Goal: Task Accomplishment & Management: Manage account settings

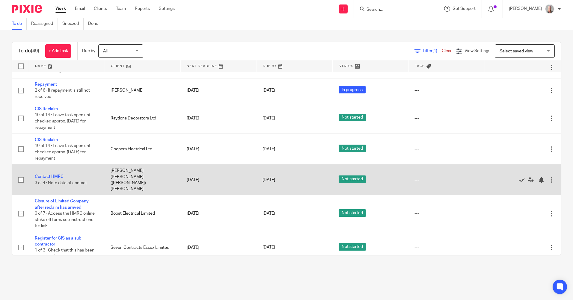
scroll to position [270, 0]
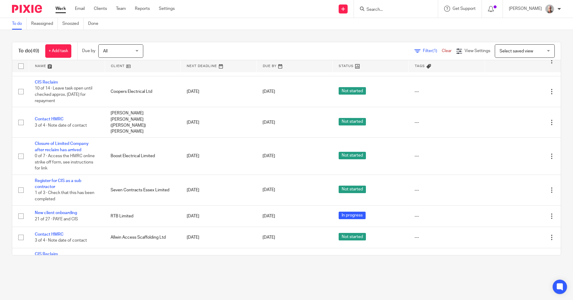
click at [393, 10] on input "Search" at bounding box center [393, 9] width 54 height 5
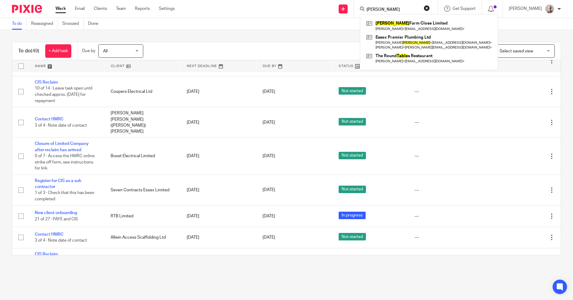
type input "gable"
click at [392, 10] on input "gable" at bounding box center [393, 9] width 54 height 5
click at [430, 9] on button "reset" at bounding box center [427, 8] width 6 height 6
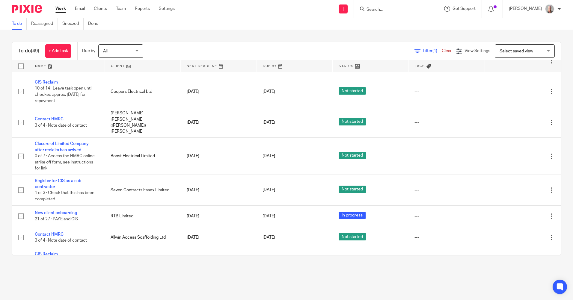
click at [386, 9] on input "Search" at bounding box center [393, 9] width 54 height 5
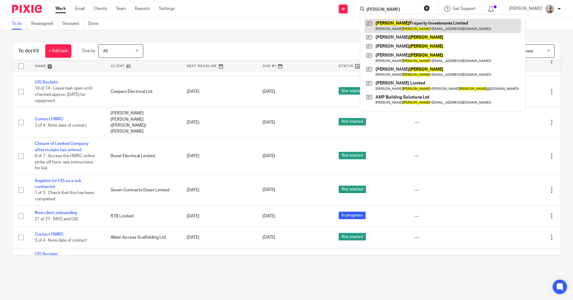
type input "doolan"
click at [417, 28] on link at bounding box center [443, 26] width 156 height 14
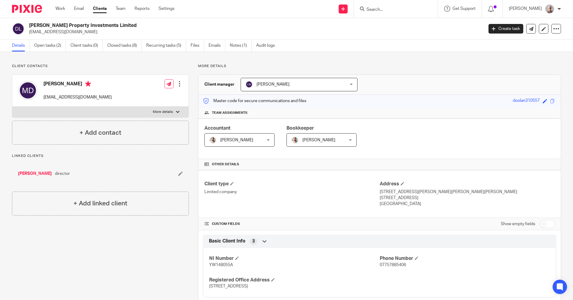
click at [386, 8] on input "Search" at bounding box center [393, 9] width 54 height 5
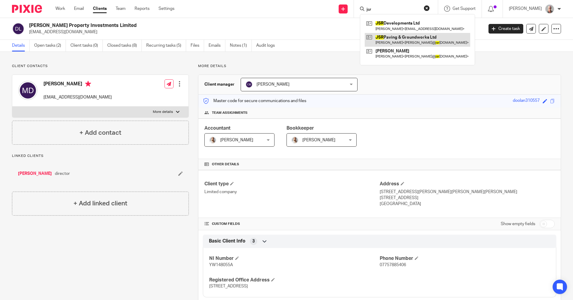
type input "jsr"
click at [414, 36] on link at bounding box center [417, 40] width 105 height 14
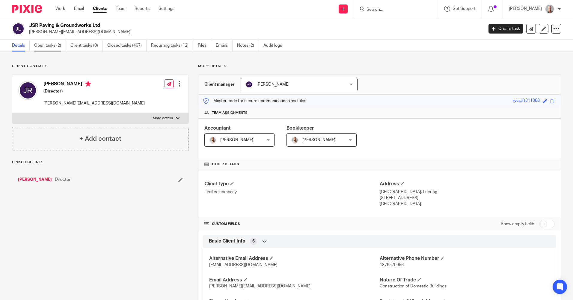
click at [44, 45] on link "Open tasks (2)" at bounding box center [50, 46] width 32 height 12
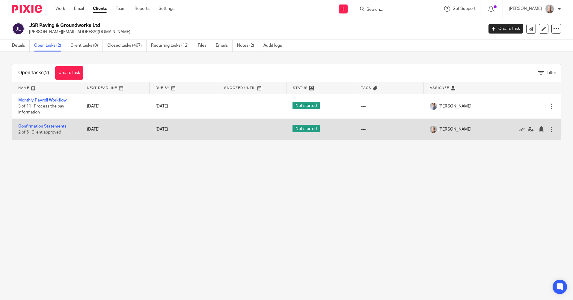
click at [52, 127] on link "Confirmation Statements" at bounding box center [42, 126] width 48 height 4
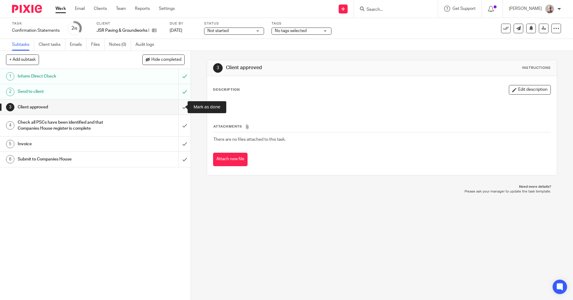
click at [179, 105] on input "submit" at bounding box center [95, 107] width 191 height 15
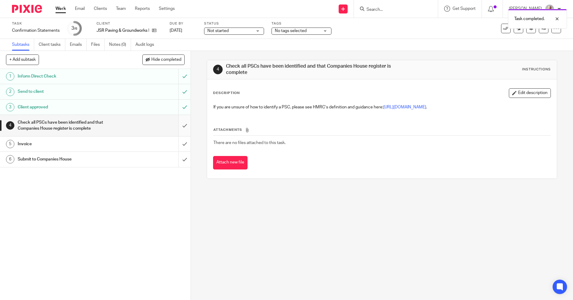
click at [177, 124] on input "submit" at bounding box center [95, 125] width 191 height 21
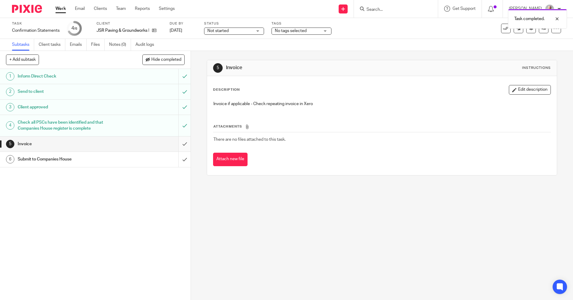
click at [179, 142] on input "submit" at bounding box center [95, 144] width 191 height 15
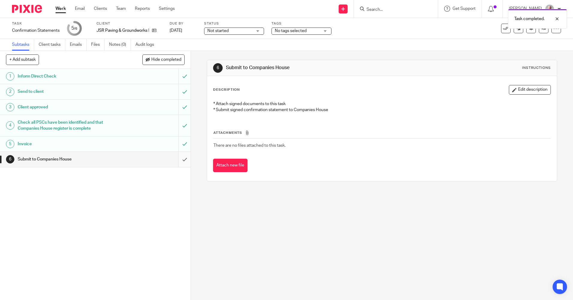
click at [179, 159] on input "submit" at bounding box center [95, 159] width 191 height 15
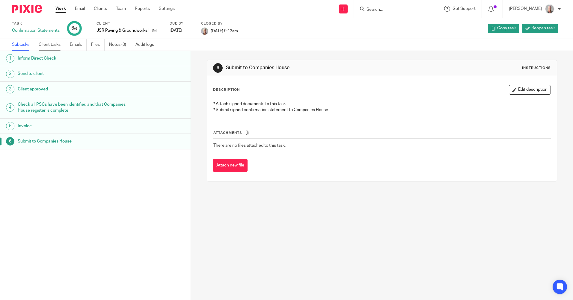
click at [53, 46] on link "Client tasks" at bounding box center [52, 45] width 27 height 12
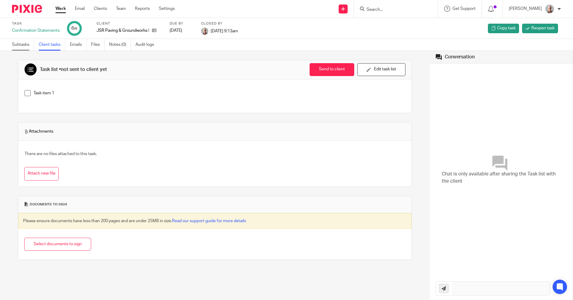
click at [20, 46] on link "Subtasks" at bounding box center [23, 45] width 22 height 12
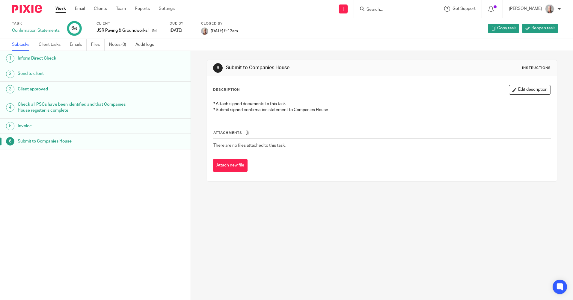
click at [386, 8] on input "Search" at bounding box center [393, 9] width 54 height 5
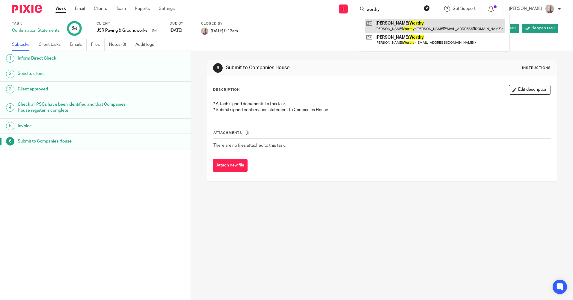
type input "worthy"
click at [413, 28] on link at bounding box center [435, 26] width 140 height 14
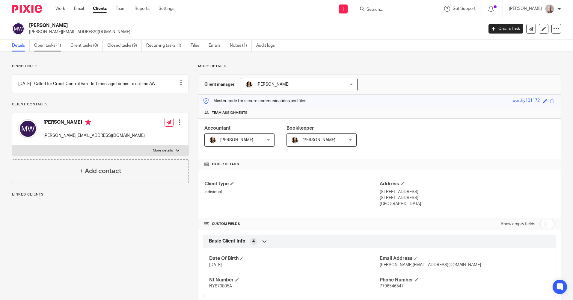
click at [47, 48] on link "Open tasks (1)" at bounding box center [50, 46] width 32 height 12
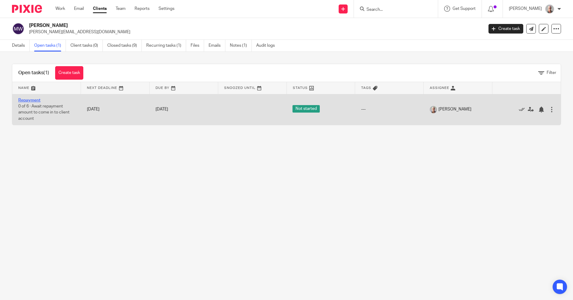
click at [34, 100] on link "Repayment" at bounding box center [29, 100] width 22 height 4
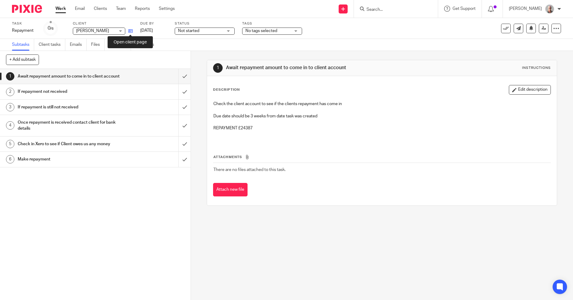
click at [131, 32] on icon at bounding box center [130, 31] width 4 height 4
click at [179, 78] on input "submit" at bounding box center [95, 76] width 191 height 15
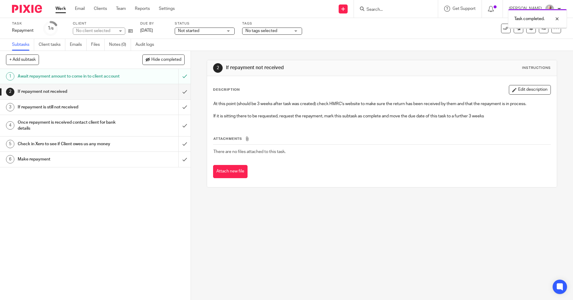
click at [179, 97] on input "submit" at bounding box center [95, 91] width 191 height 15
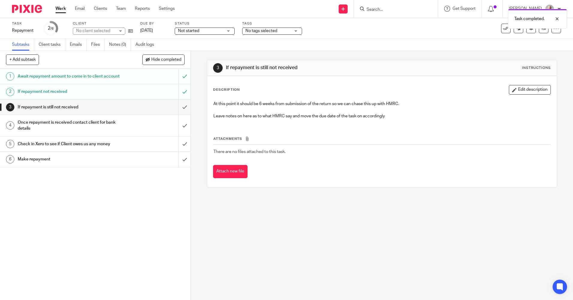
click at [129, 128] on div "Once repayment is received contact client for bank details" at bounding box center [95, 125] width 155 height 15
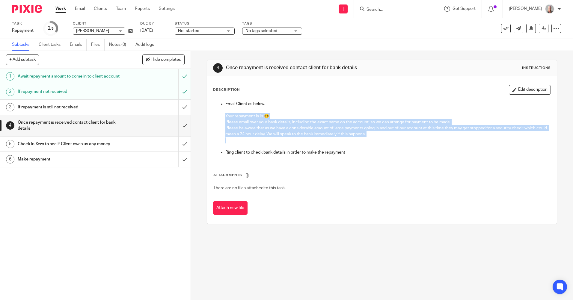
drag, startPoint x: 221, startPoint y: 116, endPoint x: 407, endPoint y: 141, distance: 186.9
click at [407, 141] on ul "Email Client as below: Your repayment is in 😊 Please email over your bank detai…" at bounding box center [381, 128] width 337 height 55
copy li "Your repayment is in 😊 Please email over your bank details, including the exact…"
click at [180, 113] on input "submit" at bounding box center [95, 107] width 191 height 15
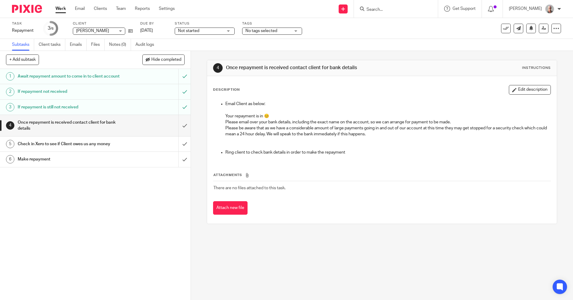
click at [383, 11] on input "Search" at bounding box center [393, 9] width 54 height 5
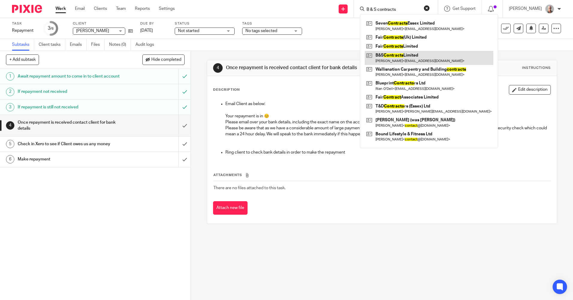
type input "B & S contracts"
click at [402, 57] on link at bounding box center [429, 58] width 129 height 14
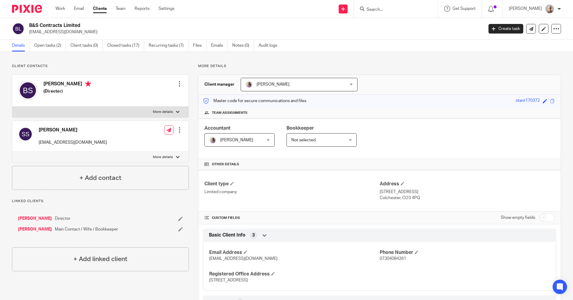
click at [396, 10] on input "Search" at bounding box center [393, 9] width 54 height 5
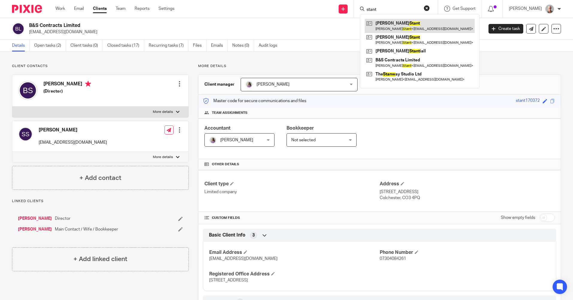
type input "stant"
click at [434, 29] on link at bounding box center [420, 26] width 110 height 14
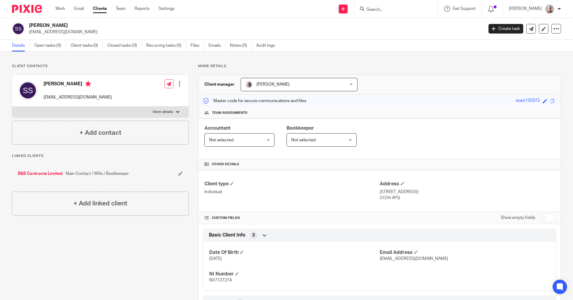
click at [539, 219] on input "checkbox" at bounding box center [546, 218] width 15 height 8
checkbox input "true"
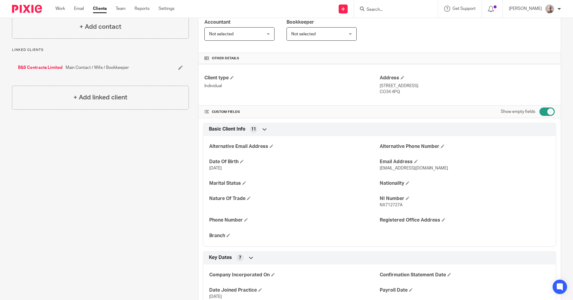
scroll to position [120, 0]
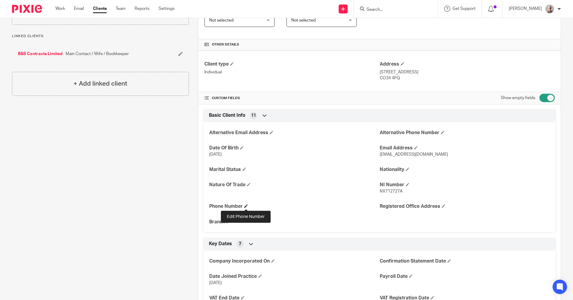
click at [246, 206] on span at bounding box center [246, 206] width 4 height 4
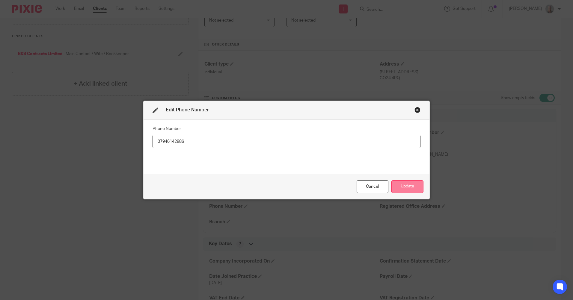
type input "07946142886"
click at [411, 189] on button "Update" at bounding box center [407, 186] width 32 height 13
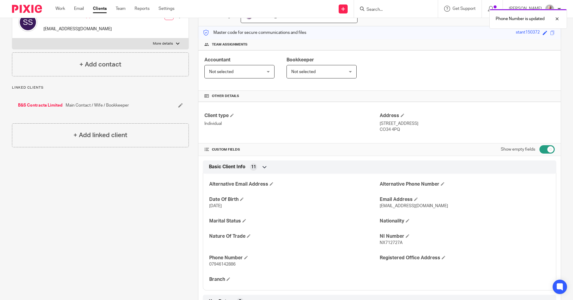
scroll to position [0, 0]
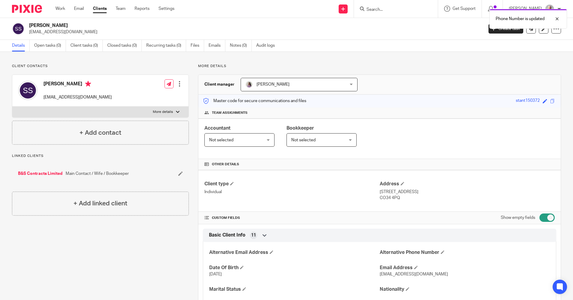
click at [45, 174] on link "B&S Contracts Limited" at bounding box center [40, 174] width 45 height 6
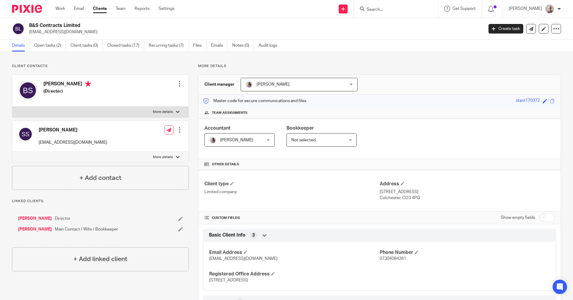
click at [540, 218] on input "checkbox" at bounding box center [546, 218] width 15 height 8
checkbox input "true"
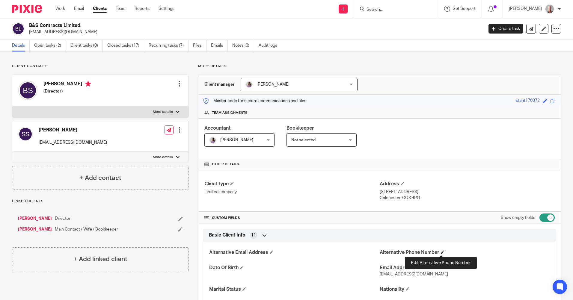
click at [441, 251] on span at bounding box center [443, 253] width 4 height 4
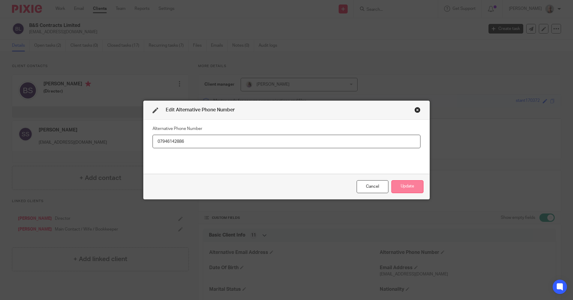
type input "07946142886"
click at [411, 186] on button "Update" at bounding box center [407, 186] width 32 height 13
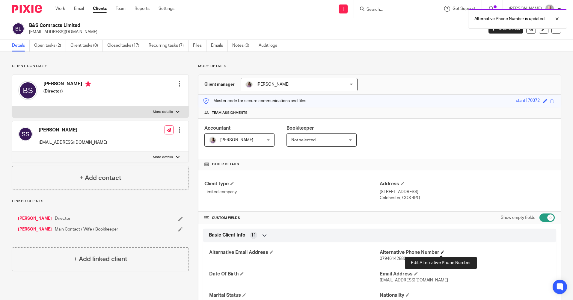
click at [442, 252] on span at bounding box center [443, 253] width 4 height 4
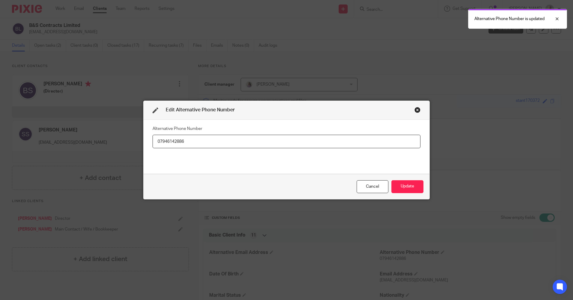
click at [185, 141] on input "07946142886" at bounding box center [287, 141] width 268 height 13
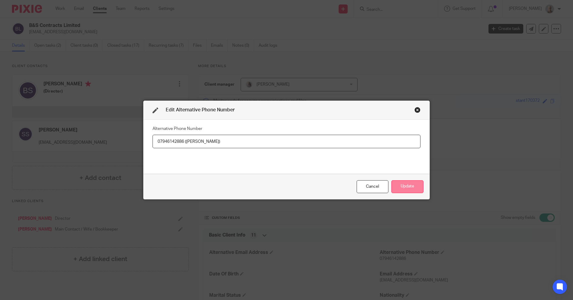
type input "07946142886 (Sarah)"
click at [409, 190] on button "Update" at bounding box center [407, 186] width 32 height 13
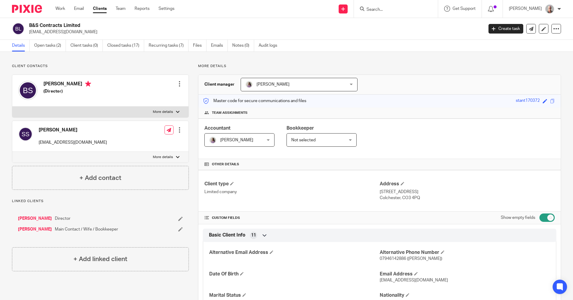
click at [385, 8] on input "Search" at bounding box center [393, 9] width 54 height 5
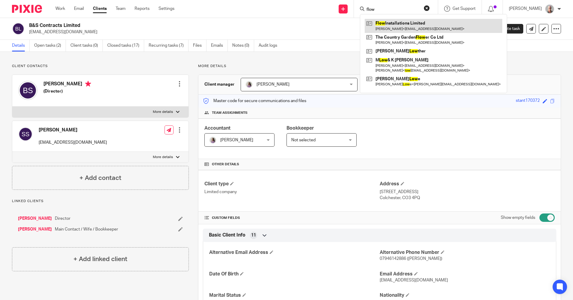
type input "flow"
click at [409, 28] on link at bounding box center [434, 26] width 138 height 14
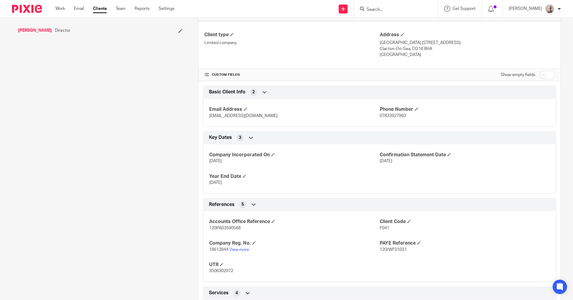
scroll to position [150, 0]
click at [539, 74] on input "checkbox" at bounding box center [546, 74] width 15 height 8
checkbox input "true"
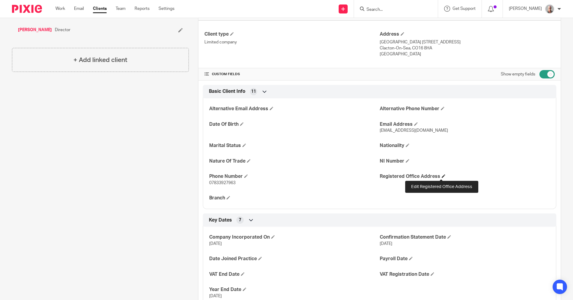
click at [442, 176] on span at bounding box center [444, 176] width 4 height 4
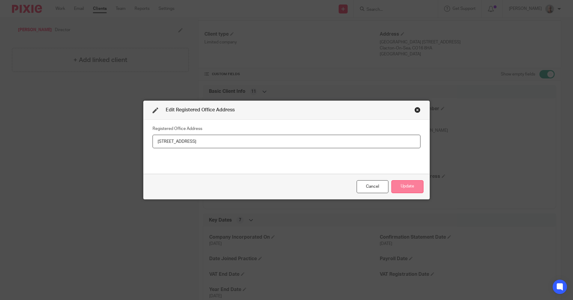
type input "[STREET_ADDRESS]"
click at [407, 187] on button "Update" at bounding box center [407, 186] width 32 height 13
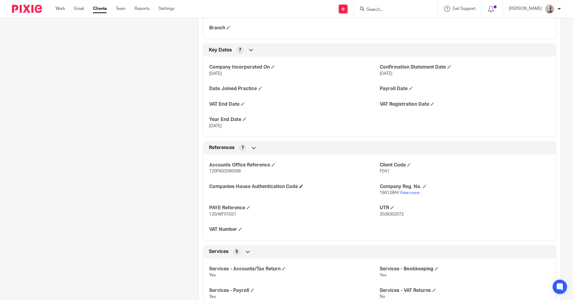
scroll to position [330, 0]
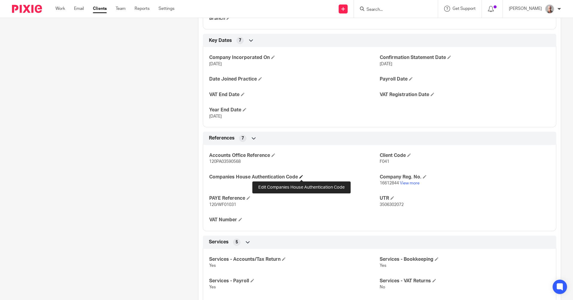
click at [301, 178] on span at bounding box center [301, 177] width 4 height 4
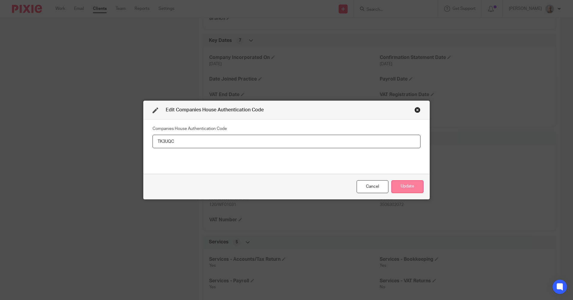
type input "TK3UQC"
click at [408, 188] on button "Update" at bounding box center [407, 186] width 32 height 13
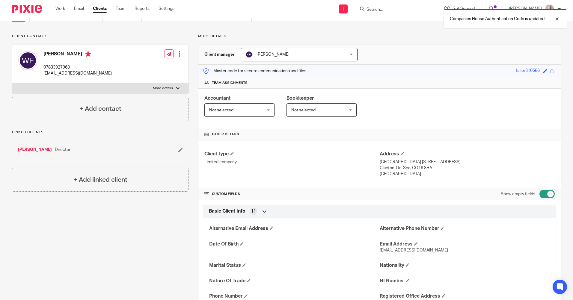
scroll to position [0, 0]
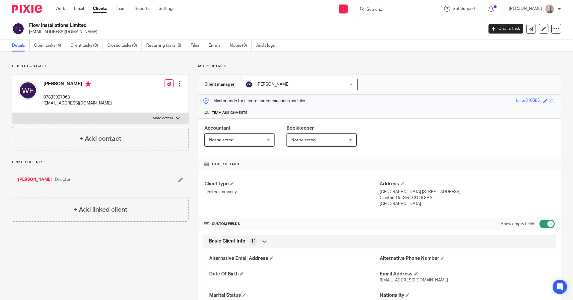
click at [389, 10] on input "Search" at bounding box center [393, 9] width 54 height 5
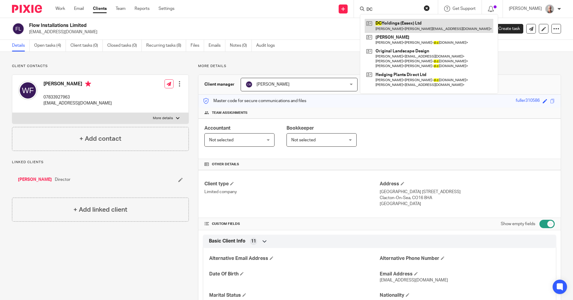
type input "DC"
click at [416, 26] on link at bounding box center [429, 26] width 129 height 14
